Goal: Task Accomplishment & Management: Complete application form

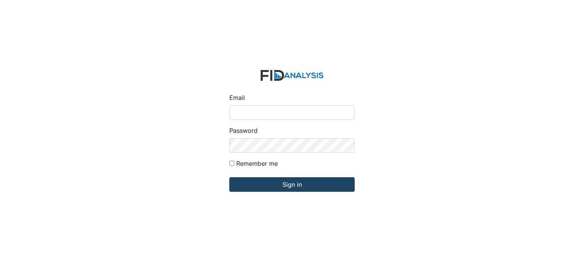
type input "[EMAIL_ADDRESS][DOMAIN_NAME]"
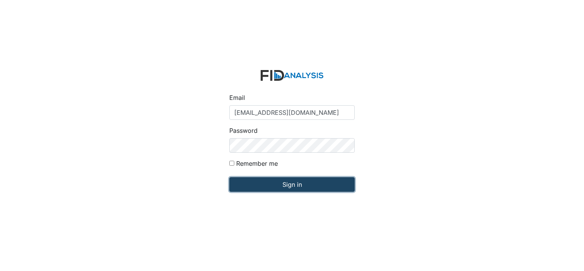
click at [284, 189] on input "Sign in" at bounding box center [291, 184] width 125 height 15
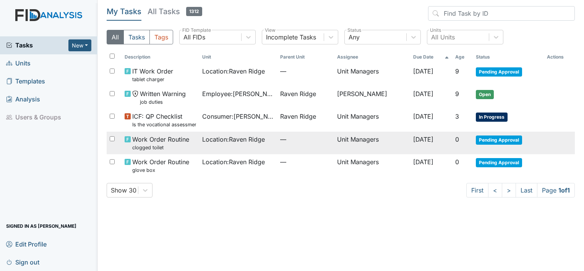
click at [503, 137] on span "Pending Approval" at bounding box center [499, 139] width 46 height 9
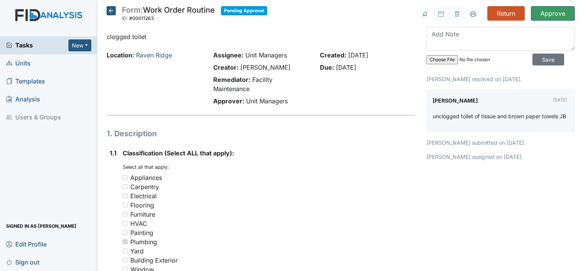
click at [23, 64] on span "Units" at bounding box center [18, 63] width 24 height 12
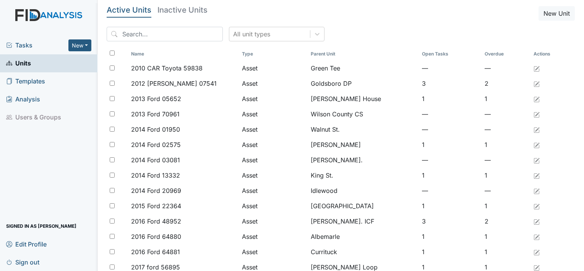
click at [26, 46] on span "Tasks" at bounding box center [37, 45] width 62 height 9
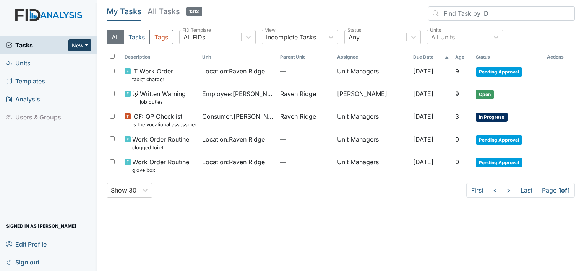
click at [75, 50] on button "New" at bounding box center [79, 45] width 23 height 12
click at [55, 62] on link "Form" at bounding box center [60, 61] width 60 height 12
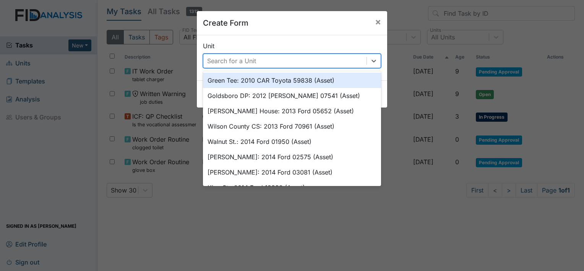
click at [215, 64] on div "Search for a Unit" at bounding box center [231, 60] width 49 height 9
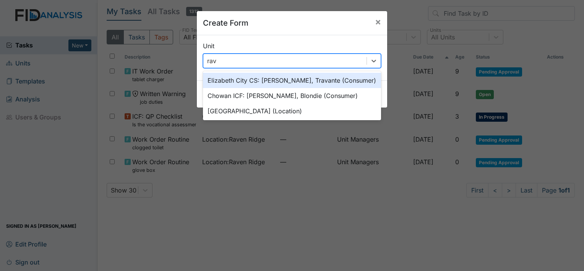
type input "rave"
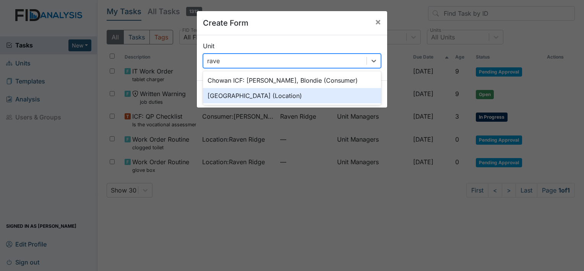
click at [224, 99] on div "Raven Ridge (Location)" at bounding box center [292, 95] width 178 height 15
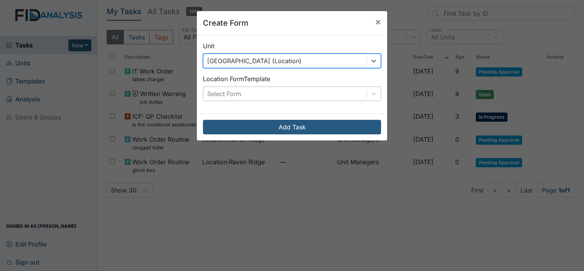
click at [252, 96] on div "Select Form" at bounding box center [284, 94] width 163 height 14
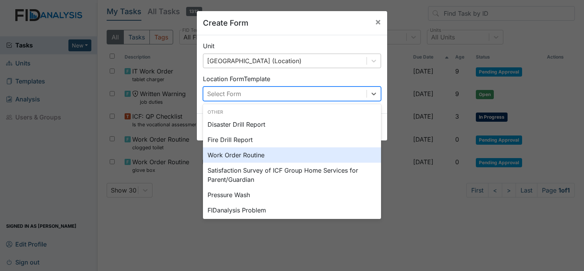
click at [296, 156] on div "Work Order Routine" at bounding box center [292, 154] width 178 height 15
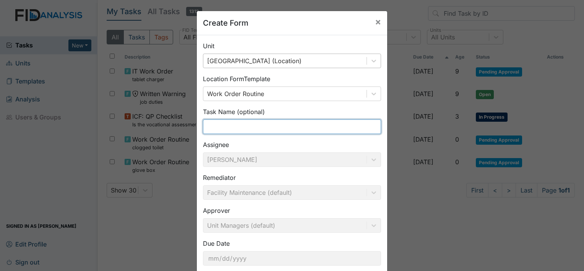
click at [255, 129] on input "text" at bounding box center [292, 126] width 178 height 15
type input "consumer room"
click at [457, 236] on div "Create Form × Unit Raven Ridge (Location) Location Form Template Work Order Rou…" at bounding box center [292, 135] width 584 height 271
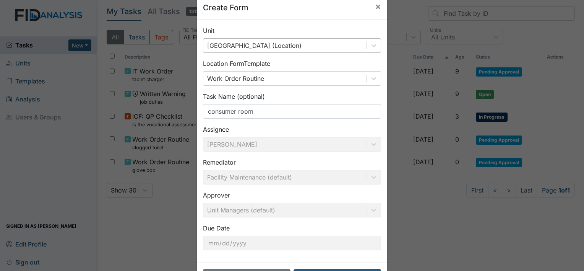
scroll to position [44, 0]
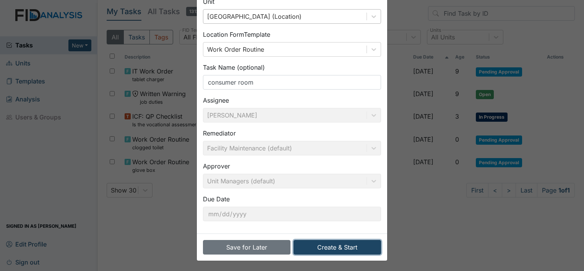
click at [358, 240] on button "Create & Start" at bounding box center [338, 247] width 88 height 15
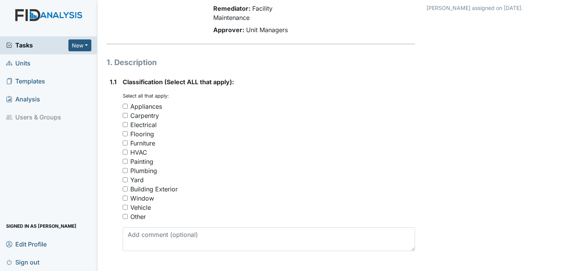
scroll to position [72, 0]
click at [125, 214] on input "Other" at bounding box center [125, 215] width 5 height 5
checkbox input "true"
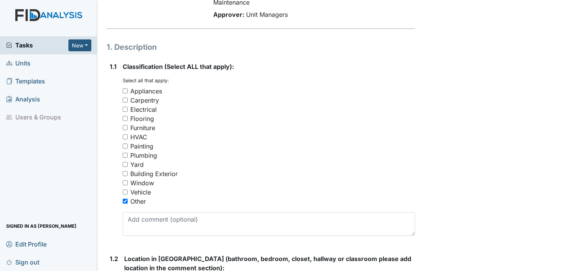
scroll to position [88, 0]
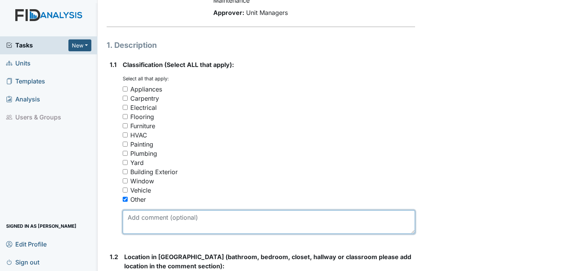
click at [145, 213] on textarea at bounding box center [269, 222] width 293 height 24
drag, startPoint x: 145, startPoint y: 213, endPoint x: 130, endPoint y: 218, distance: 15.0
click at [130, 218] on textarea at bounding box center [269, 222] width 293 height 24
click at [130, 218] on textarea "Curtain divider" at bounding box center [269, 222] width 293 height 24
click at [182, 217] on textarea "Curtain divider" at bounding box center [269, 222] width 293 height 24
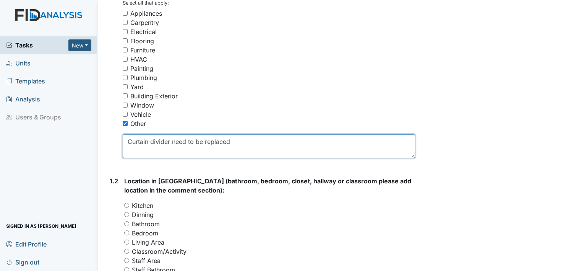
scroll to position [168, 0]
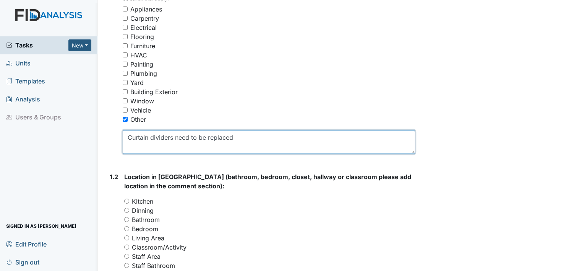
type textarea "Curtain divider need to be replaced"
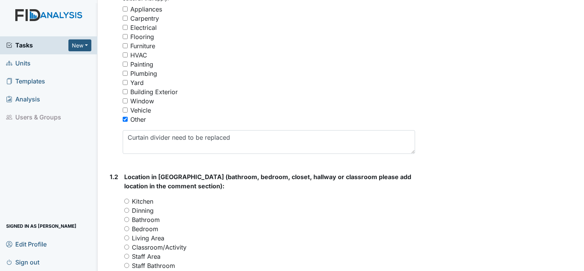
click at [200, 213] on div "Dinning" at bounding box center [269, 210] width 291 height 9
click at [126, 228] on input "Bedroom" at bounding box center [126, 228] width 5 height 5
radio input "true"
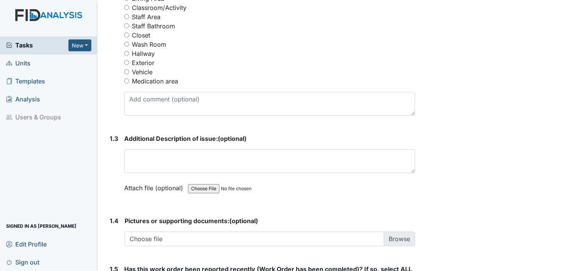
scroll to position [409, 0]
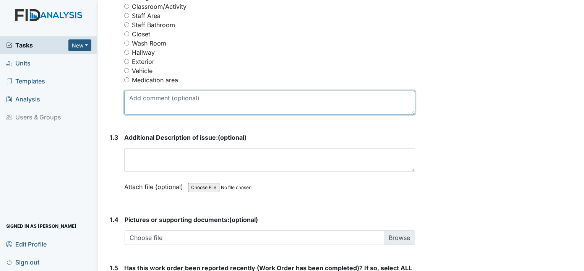
click at [337, 95] on textarea at bounding box center [269, 103] width 291 height 24
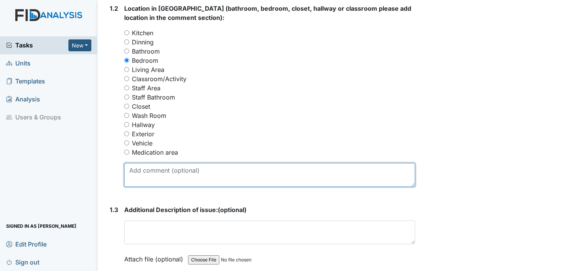
scroll to position [337, 0]
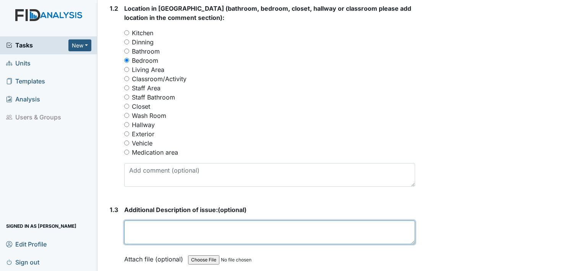
click at [141, 228] on textarea at bounding box center [269, 232] width 291 height 24
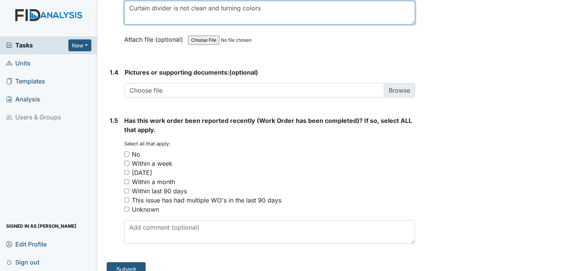
scroll to position [567, 0]
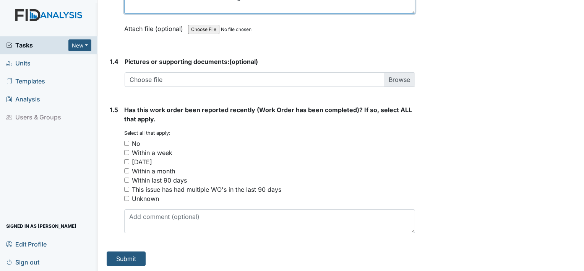
type textarea "Curtain divider is not clean and turning colors"
click at [125, 141] on input "No" at bounding box center [126, 143] width 5 height 5
checkbox input "true"
click at [129, 255] on button "Submit" at bounding box center [126, 258] width 39 height 15
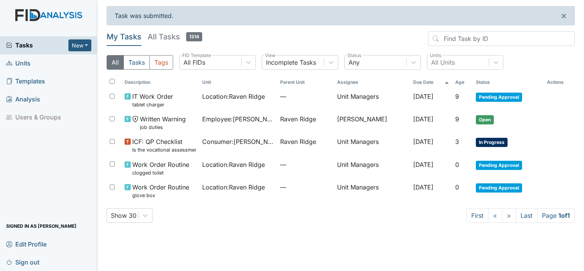
click at [508, 100] on span "Pending Approval" at bounding box center [499, 97] width 46 height 9
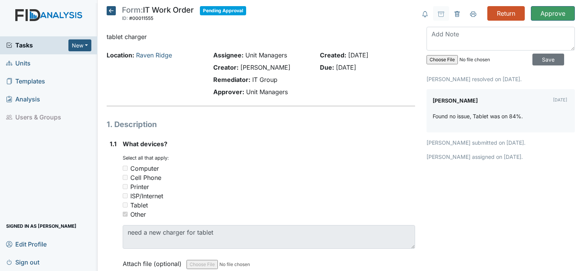
click at [550, 12] on input "Approve" at bounding box center [553, 13] width 44 height 15
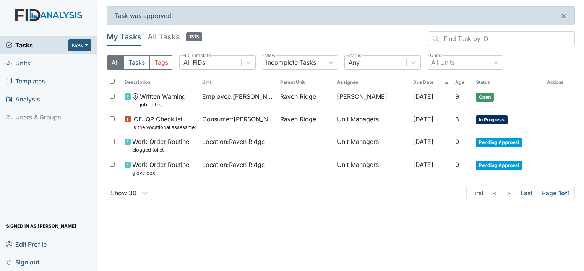
click at [421, 224] on main "Task was approved. × My Tasks All Tasks 1313 All Tasks Tags All FIDs FID Templa…" at bounding box center [341, 135] width 487 height 271
click at [501, 144] on span "Pending Approval" at bounding box center [499, 142] width 46 height 9
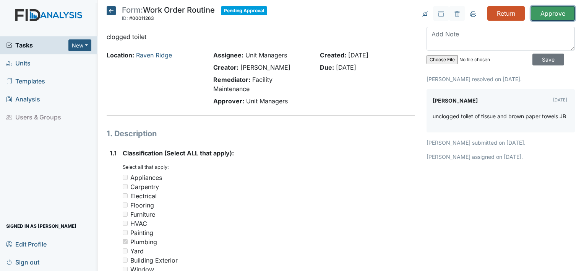
click at [551, 14] on input "Approve" at bounding box center [553, 13] width 44 height 15
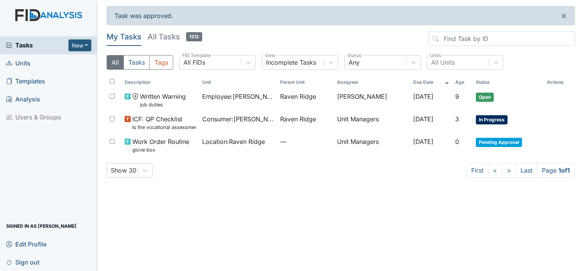
click at [424, 136] on td "[DATE]" at bounding box center [431, 145] width 42 height 23
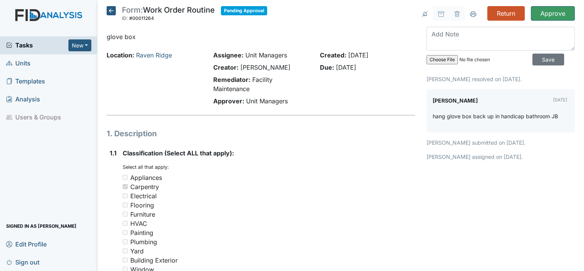
click at [551, 17] on input "Approve" at bounding box center [553, 13] width 44 height 15
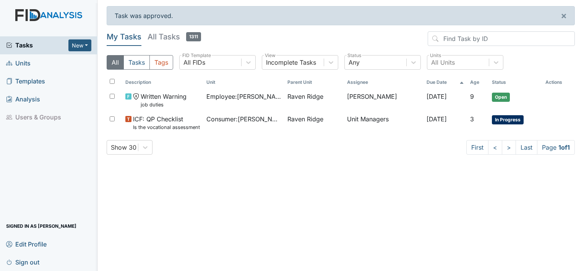
click at [392, 99] on td "Shonda White" at bounding box center [384, 100] width 80 height 23
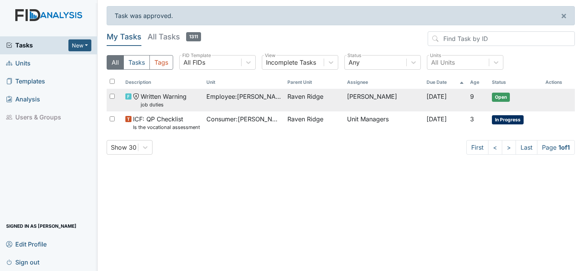
click at [392, 99] on td "Shonda White" at bounding box center [384, 100] width 80 height 23
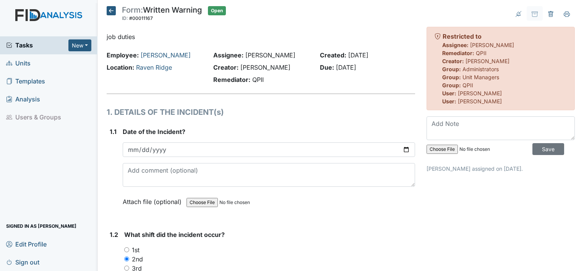
click at [23, 267] on span "Sign out" at bounding box center [22, 262] width 33 height 12
